Goal: Task Accomplishment & Management: Use online tool/utility

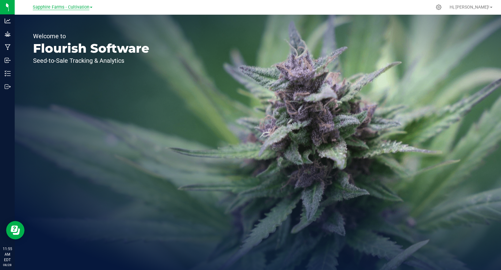
click at [76, 6] on span "Sapphire Farms - Cultivation" at bounding box center [61, 8] width 57 height 6
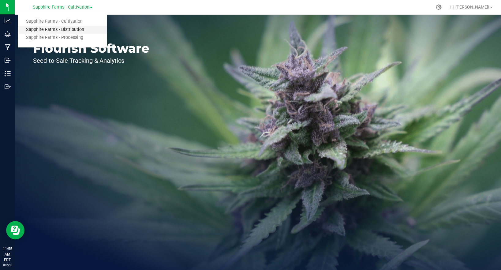
click at [73, 28] on link "Sapphire Farms - Distribution" at bounding box center [62, 30] width 89 height 8
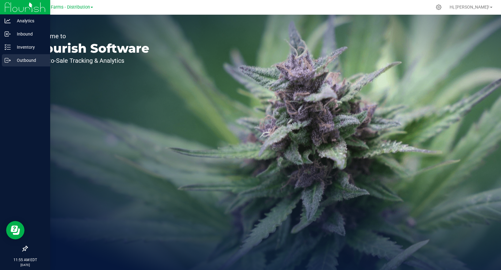
click at [10, 60] on icon at bounding box center [8, 60] width 6 height 6
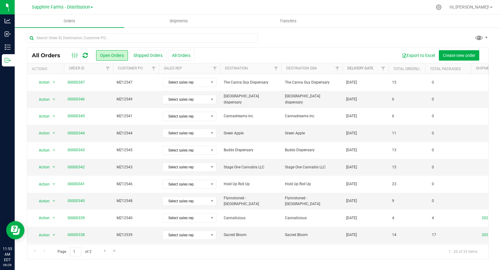
click at [367, 68] on link "Delivery Date" at bounding box center [360, 68] width 26 height 4
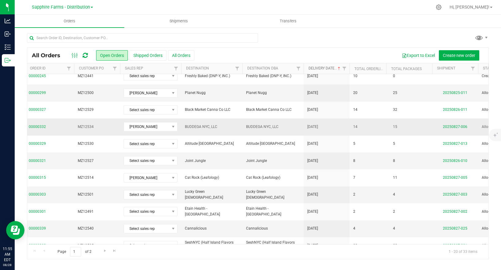
scroll to position [0, 39]
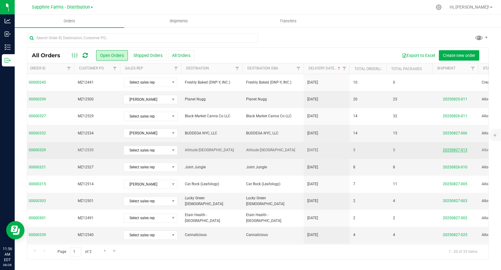
click at [454, 150] on link "20250827-013" at bounding box center [455, 150] width 24 height 4
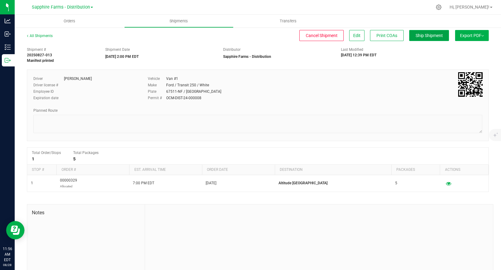
click at [428, 35] on span "Ship Shipment" at bounding box center [428, 35] width 27 height 5
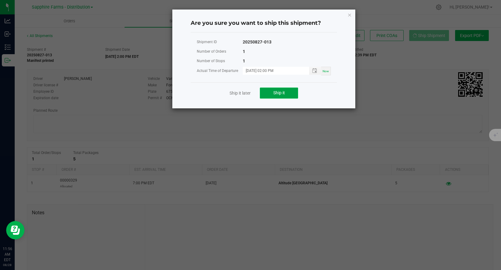
click at [272, 93] on button "Ship it" at bounding box center [279, 92] width 38 height 11
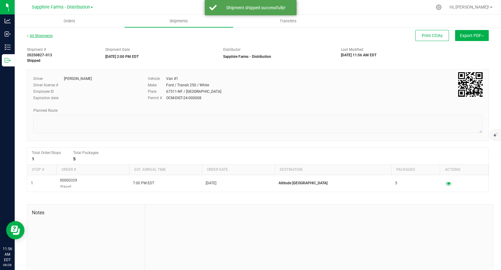
click at [48, 36] on link "All Shipments" at bounding box center [40, 36] width 26 height 4
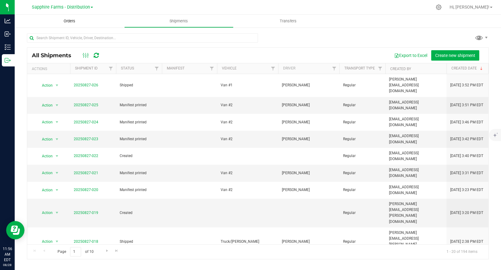
click at [58, 20] on span "Orders" at bounding box center [69, 21] width 28 height 6
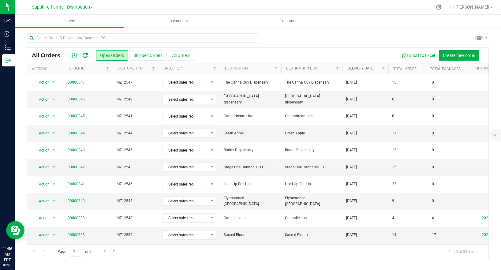
click at [360, 68] on link "Delivery Date" at bounding box center [360, 68] width 26 height 4
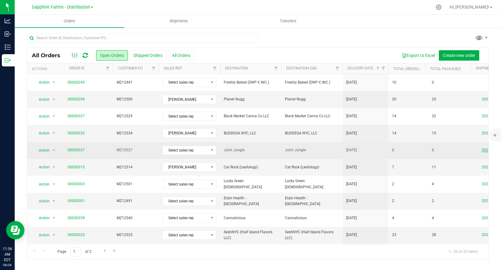
click at [485, 151] on link "20250826-010" at bounding box center [494, 150] width 24 height 4
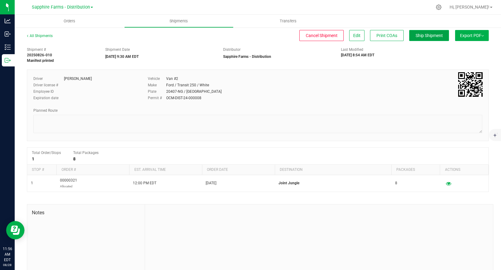
click at [425, 35] on span "Ship Shipment" at bounding box center [428, 35] width 27 height 5
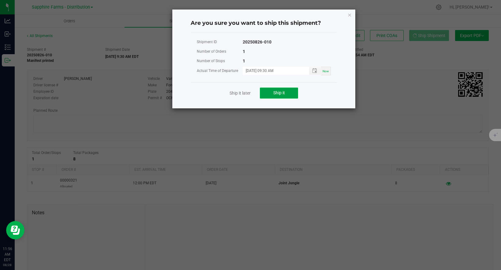
click at [277, 91] on span "Ship it" at bounding box center [279, 92] width 12 height 5
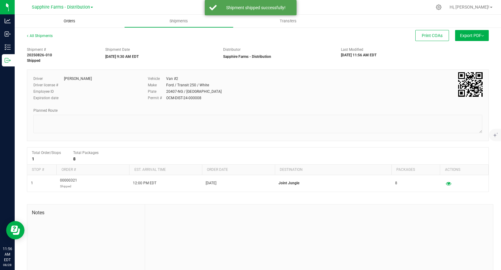
click at [73, 20] on span "Orders" at bounding box center [69, 21] width 28 height 6
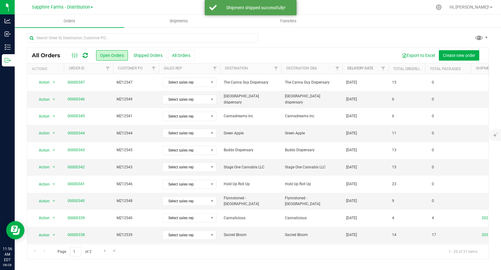
click at [359, 68] on link "Delivery Date" at bounding box center [360, 68] width 26 height 4
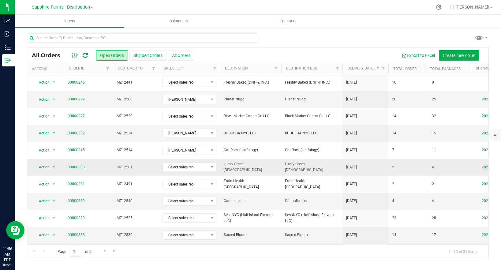
click at [484, 166] on link "20250827-003" at bounding box center [494, 167] width 24 height 4
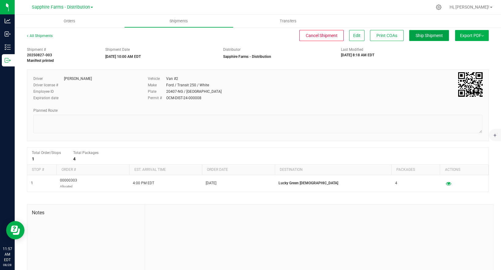
click at [426, 34] on span "Ship Shipment" at bounding box center [428, 35] width 27 height 5
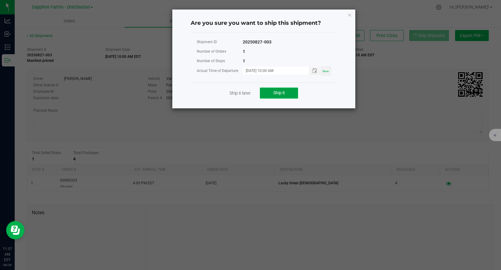
click at [277, 94] on span "Ship it" at bounding box center [279, 92] width 12 height 5
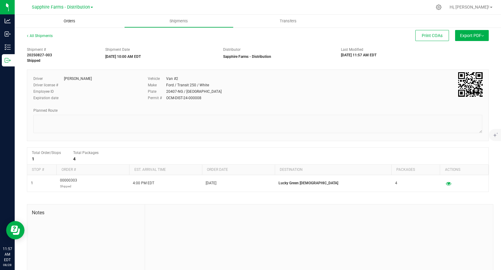
click at [69, 21] on span "Orders" at bounding box center [69, 21] width 28 height 6
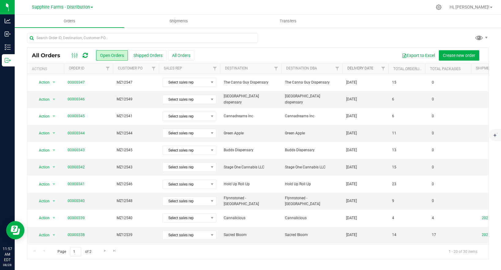
click at [366, 68] on link "Delivery Date" at bounding box center [360, 68] width 26 height 4
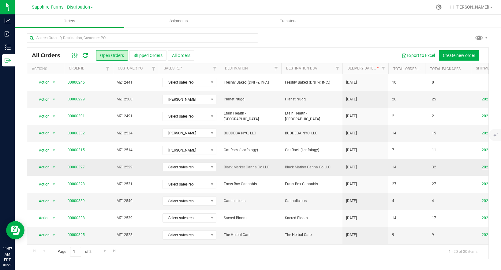
click at [486, 167] on link "20250826-011" at bounding box center [494, 167] width 24 height 4
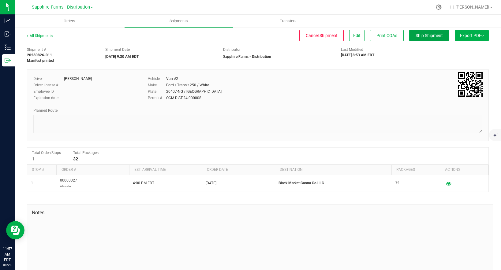
click at [432, 35] on span "Ship Shipment" at bounding box center [428, 35] width 27 height 5
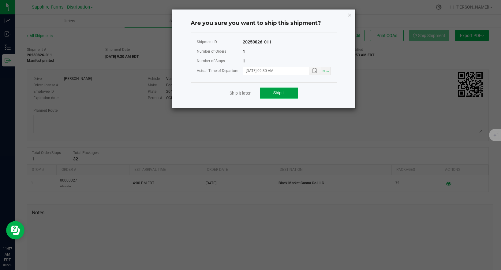
click at [285, 91] on button "Ship it" at bounding box center [279, 92] width 38 height 11
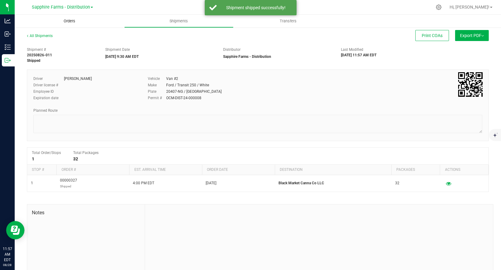
click at [64, 22] on span "Orders" at bounding box center [69, 21] width 28 height 6
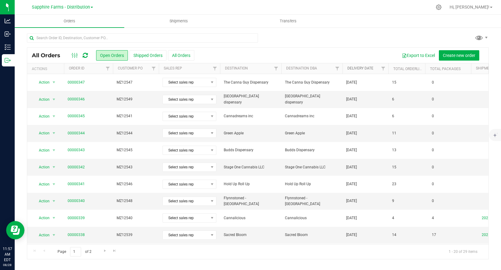
click at [362, 67] on link "Delivery Date" at bounding box center [360, 68] width 26 height 4
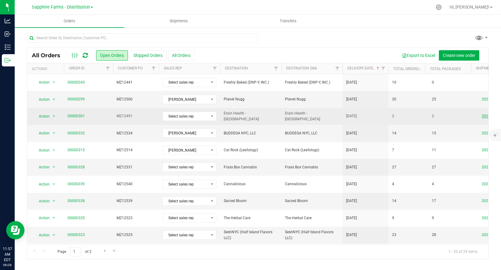
click at [485, 116] on link "20250827-002" at bounding box center [494, 116] width 24 height 4
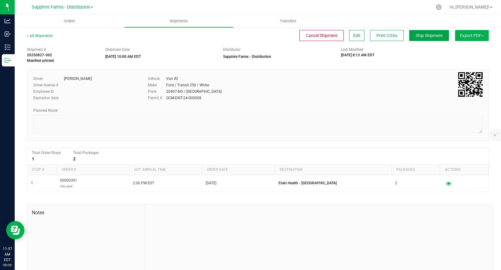
click at [426, 35] on span "Ship Shipment" at bounding box center [428, 35] width 27 height 5
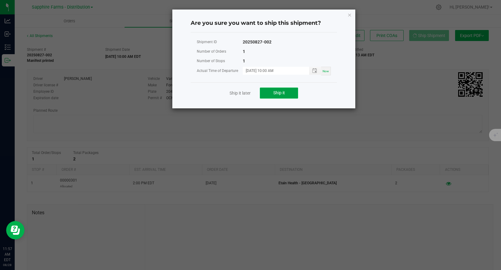
click at [289, 90] on button "Ship it" at bounding box center [279, 92] width 38 height 11
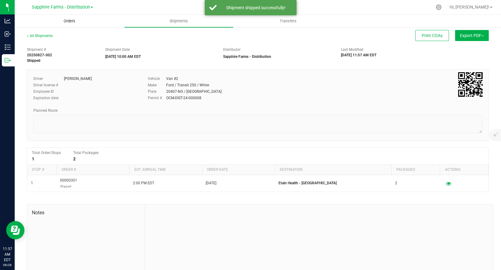
click at [69, 20] on span "Orders" at bounding box center [69, 21] width 28 height 6
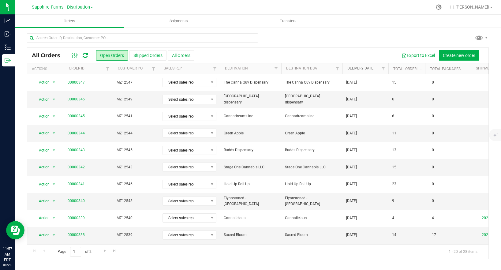
click at [363, 69] on link "Delivery Date" at bounding box center [360, 68] width 26 height 4
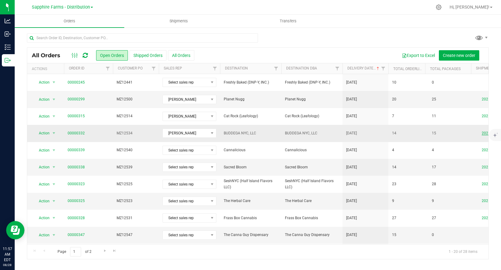
click at [484, 132] on link "20250827-006" at bounding box center [494, 133] width 24 height 4
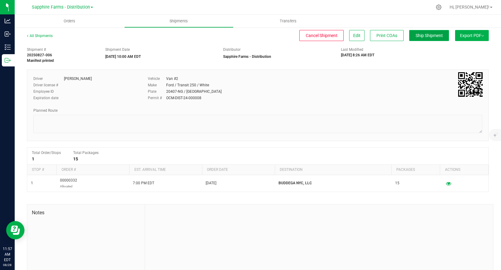
click at [426, 35] on span "Ship Shipment" at bounding box center [428, 35] width 27 height 5
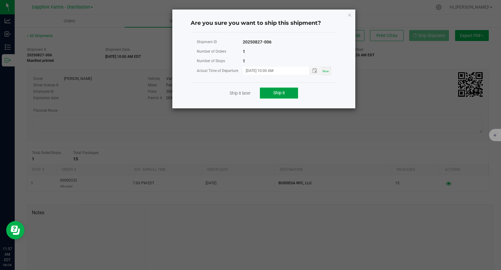
click at [285, 92] on button "Ship it" at bounding box center [279, 92] width 38 height 11
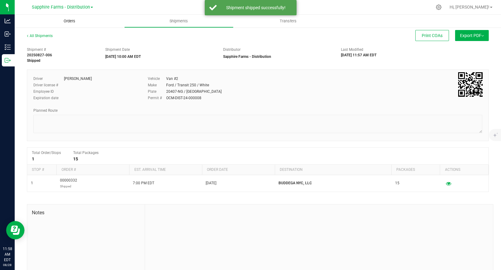
click at [75, 24] on uib-tab-heading "Orders" at bounding box center [70, 21] width 110 height 13
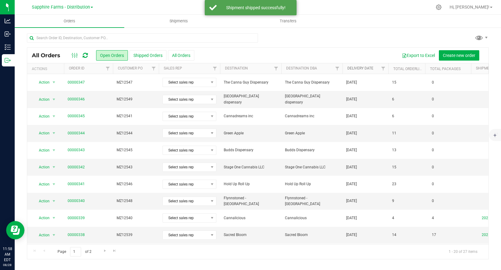
click at [367, 68] on link "Delivery Date" at bounding box center [360, 68] width 26 height 4
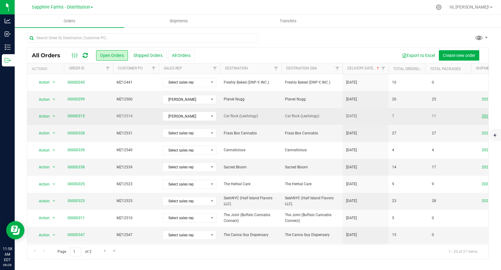
click at [486, 117] on link "20250827-005" at bounding box center [494, 116] width 24 height 4
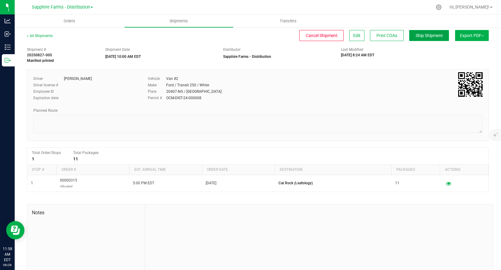
click at [420, 35] on span "Ship Shipment" at bounding box center [428, 35] width 27 height 5
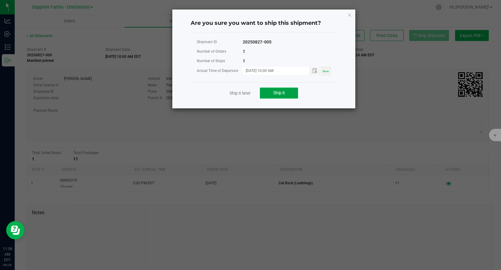
click at [280, 91] on span "Ship it" at bounding box center [279, 92] width 12 height 5
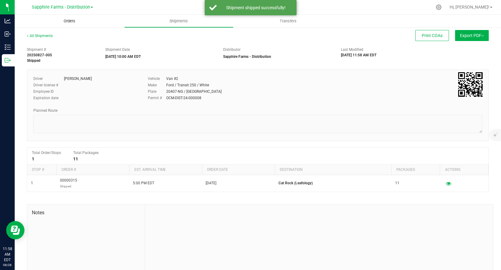
click at [67, 20] on span "Orders" at bounding box center [69, 21] width 28 height 6
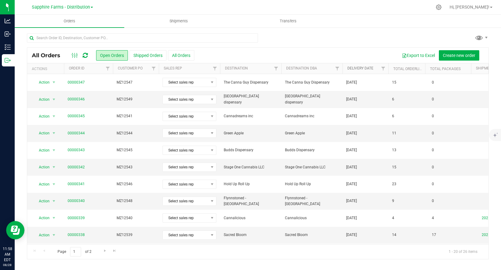
click at [361, 69] on link "Delivery Date" at bounding box center [360, 68] width 26 height 4
